Goal: Check status: Check status

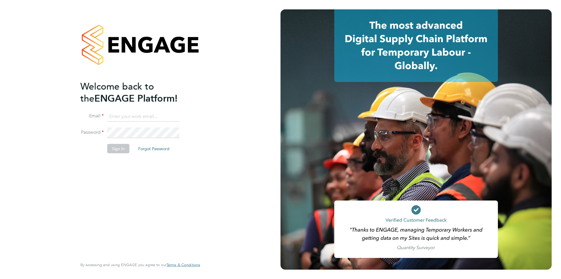
type input "accounts@buildrec.com"
click at [116, 146] on button "Sign In" at bounding box center [118, 148] width 22 height 9
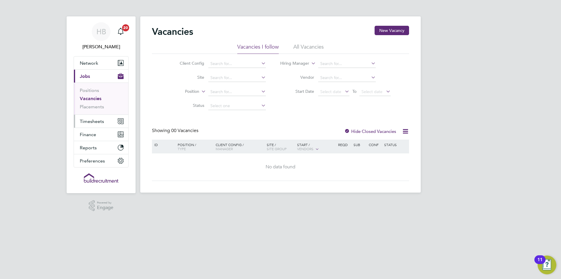
click at [101, 118] on button "Timesheets" at bounding box center [101, 121] width 54 height 13
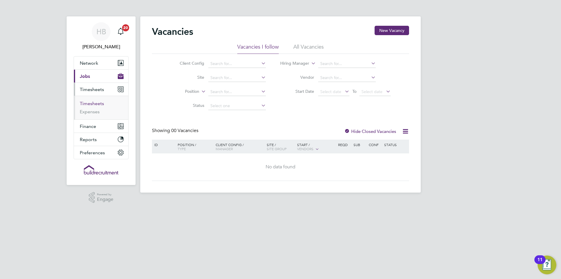
click at [96, 103] on link "Timesheets" at bounding box center [92, 104] width 24 height 6
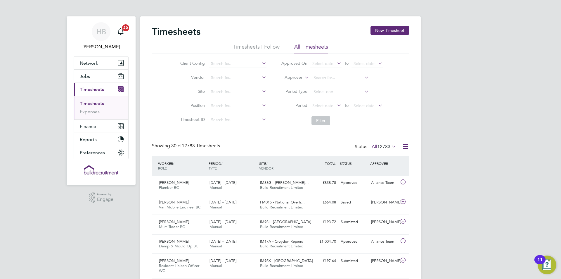
click at [292, 77] on label "Approver" at bounding box center [289, 78] width 26 height 6
click at [292, 84] on li "Worker" at bounding box center [288, 84] width 29 height 8
click at [323, 79] on input at bounding box center [341, 78] width 58 height 8
click at [330, 87] on li "Jamie Pr yce" at bounding box center [340, 86] width 58 height 8
type input "Jamie Pryce"
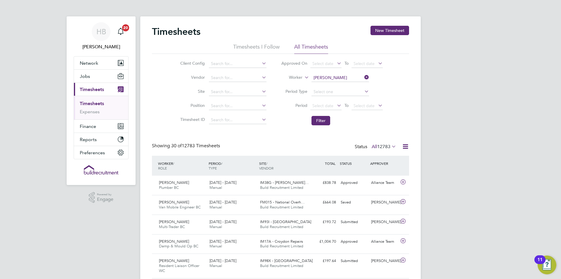
click at [322, 114] on li "Filter" at bounding box center [332, 120] width 116 height 15
click at [322, 116] on button "Filter" at bounding box center [321, 120] width 19 height 9
click at [352, 180] on div "Approved" at bounding box center [353, 183] width 30 height 10
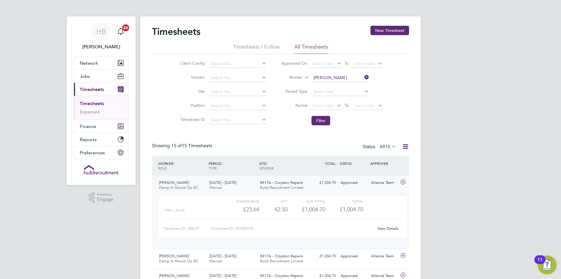
click at [390, 229] on link "View Details" at bounding box center [387, 228] width 21 height 5
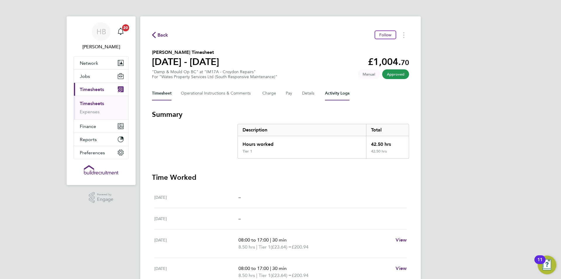
click at [336, 92] on Logs-tab "Activity Logs" at bounding box center [337, 93] width 25 height 14
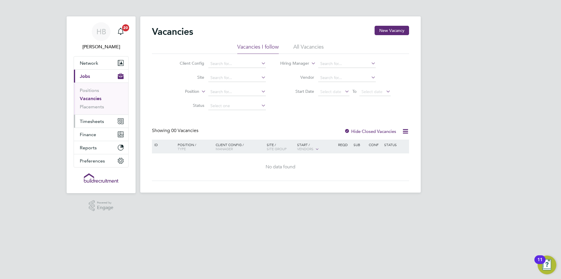
click at [100, 120] on span "Timesheets" at bounding box center [92, 121] width 24 height 6
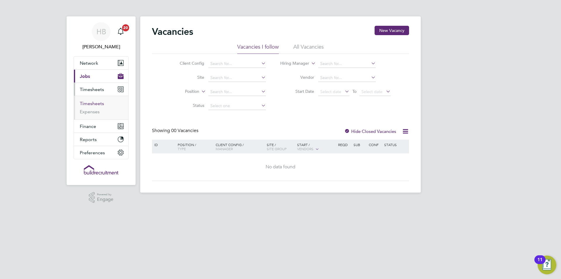
click at [100, 102] on link "Timesheets" at bounding box center [92, 104] width 24 height 6
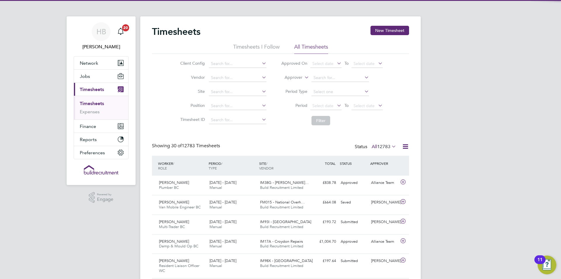
click at [300, 77] on label "Approver" at bounding box center [289, 78] width 26 height 6
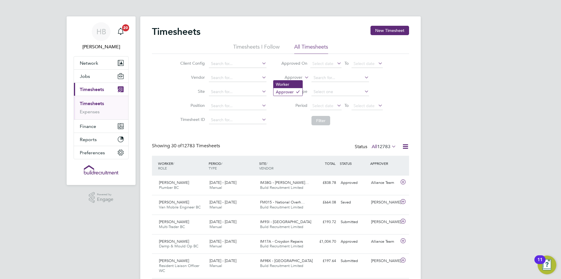
click at [292, 84] on li "Worker" at bounding box center [288, 84] width 29 height 8
click at [328, 75] on input at bounding box center [341, 78] width 58 height 8
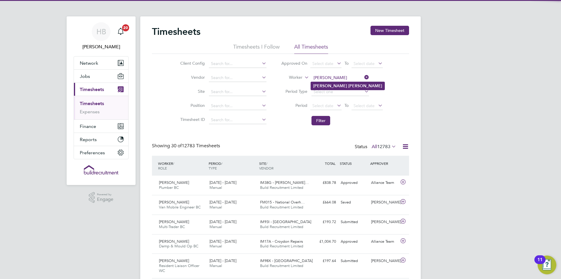
click at [348, 83] on b "Lewis" at bounding box center [365, 85] width 34 height 5
type input "Daniel Lewis"
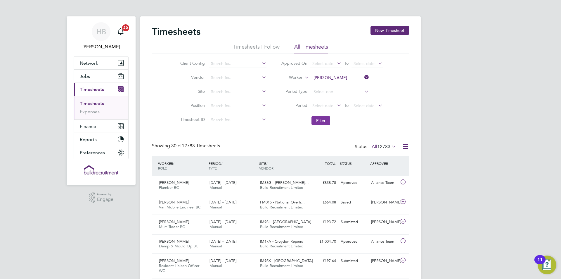
click at [324, 123] on button "Filter" at bounding box center [321, 120] width 19 height 9
click at [318, 182] on div "£838.78 Approved" at bounding box center [323, 183] width 30 height 10
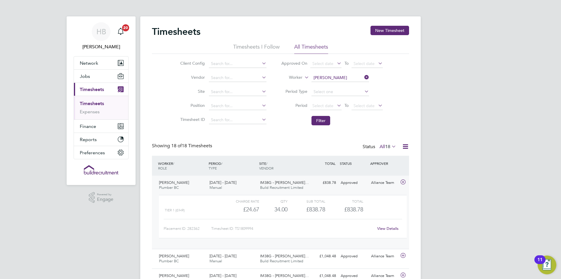
click at [381, 225] on div "View Details" at bounding box center [388, 228] width 29 height 9
click at [386, 228] on link "View Details" at bounding box center [387, 228] width 21 height 5
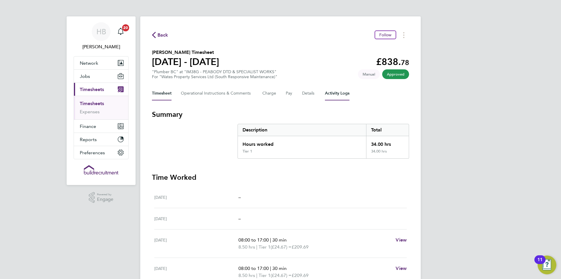
click at [335, 93] on Logs-tab "Activity Logs" at bounding box center [337, 93] width 25 height 14
